Goal: Task Accomplishment & Management: Complete application form

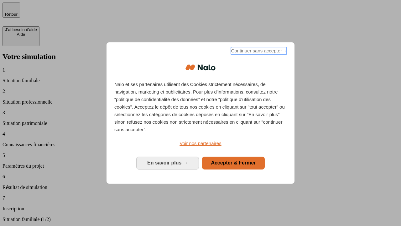
click at [258, 52] on span "Continuer sans accepter →" at bounding box center [259, 51] width 56 height 8
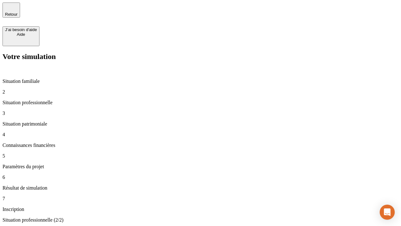
type input "30 000"
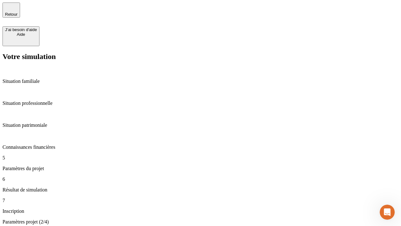
type input "25"
type input "5"
type input "1 000"
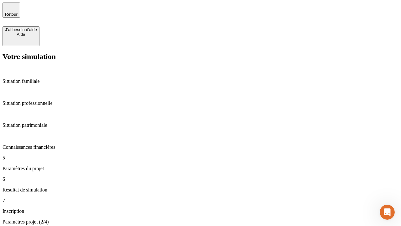
type input "640"
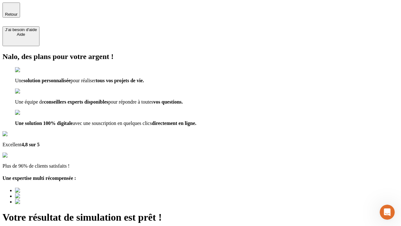
type input "[EMAIL_ADDRESS][PERSON_NAME][DOMAIN_NAME]"
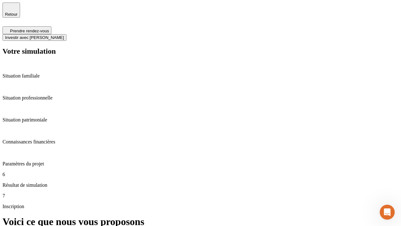
click at [64, 35] on span "Investir avec [PERSON_NAME]" at bounding box center [34, 37] width 59 height 5
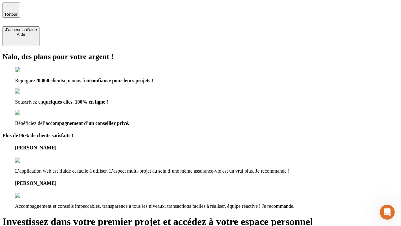
type input "[EMAIL_ADDRESS][PERSON_NAME][DOMAIN_NAME]"
